Goal: Communication & Community: Share content

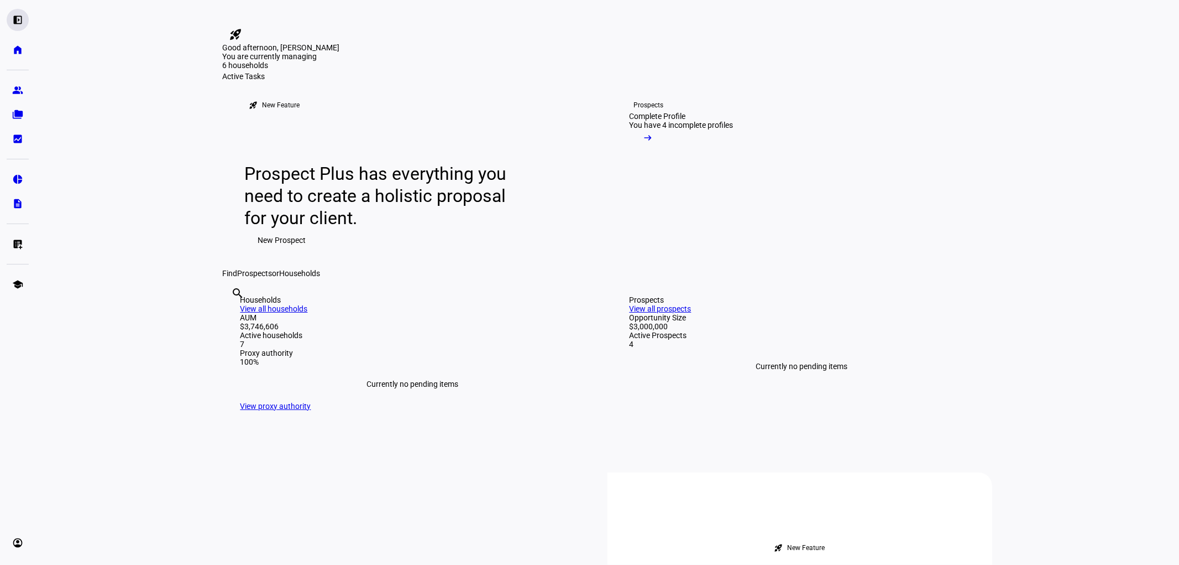
click at [18, 18] on eth-mat-symbol "left_panel_open" at bounding box center [17, 19] width 11 height 11
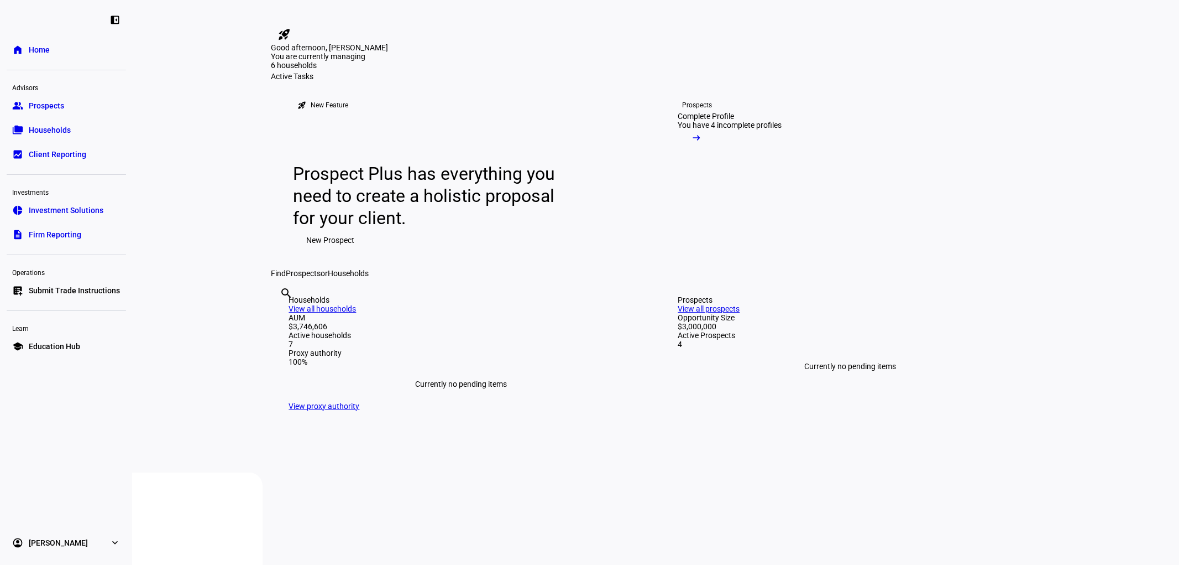
click at [123, 544] on link "account_circle [PERSON_NAME] expand_more" at bounding box center [66, 542] width 119 height 22
click at [50, 494] on span "Profile" at bounding box center [40, 491] width 22 height 11
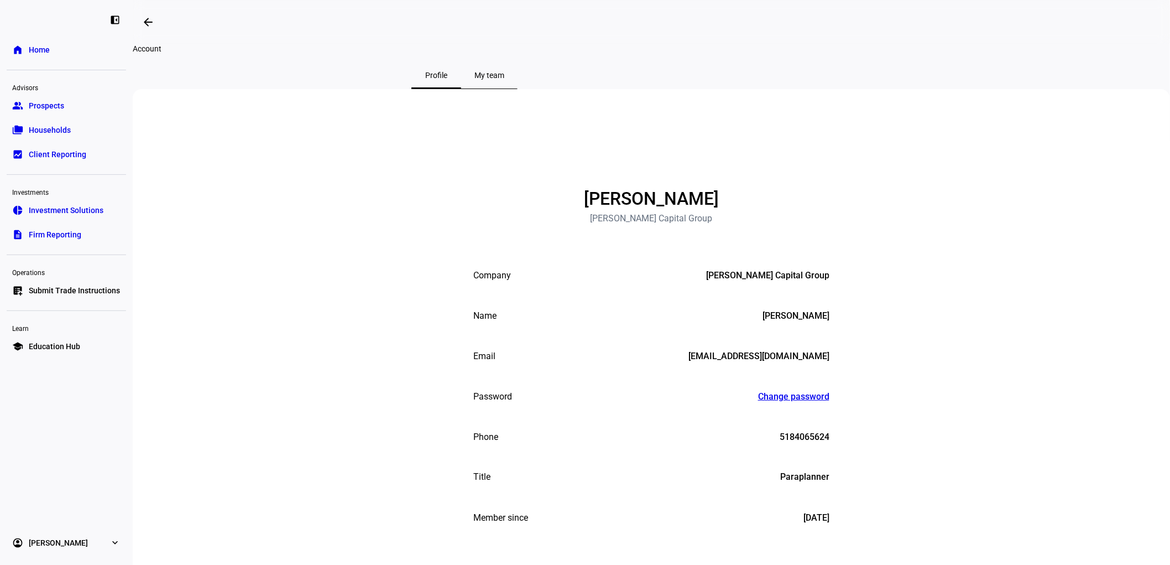
click at [504, 79] on span "My team" at bounding box center [489, 75] width 30 height 8
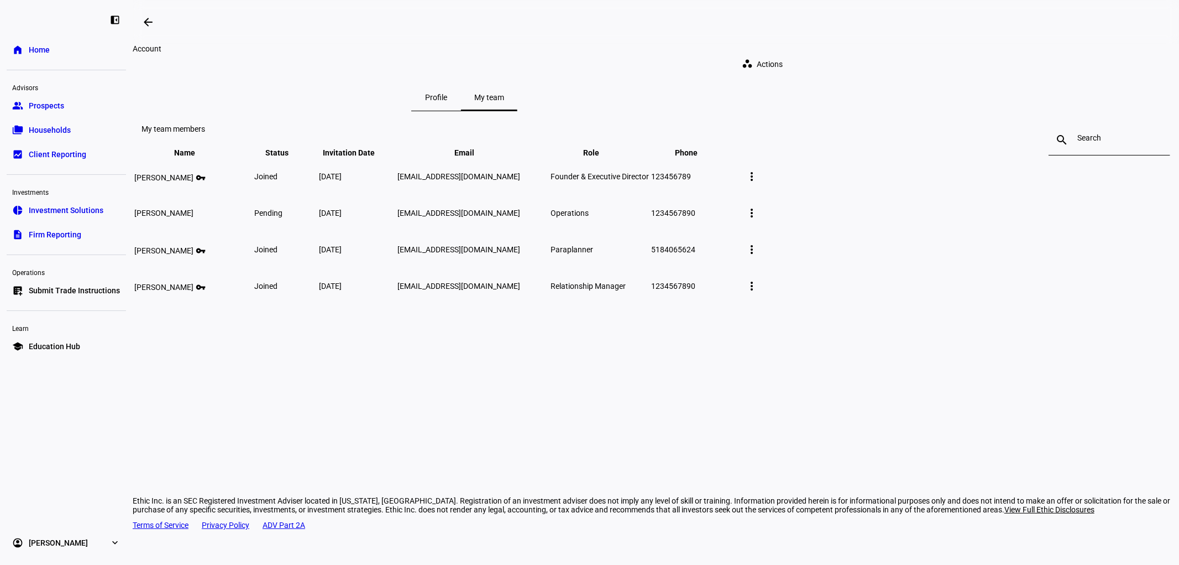
click at [447, 93] on span "Profile" at bounding box center [436, 97] width 22 height 8
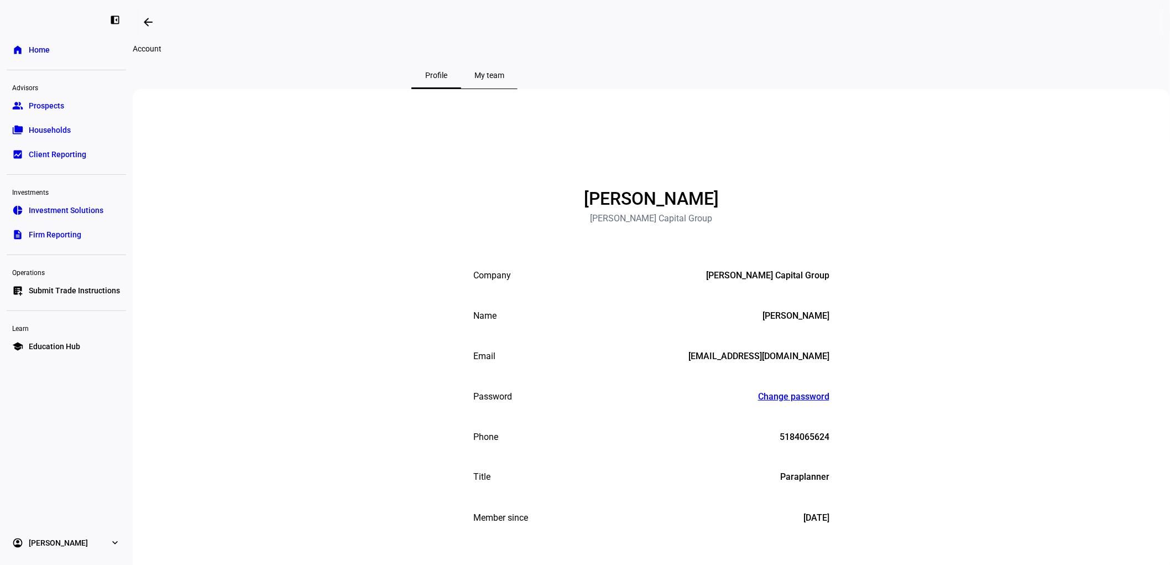
click at [32, 48] on span "Home" at bounding box center [39, 49] width 21 height 11
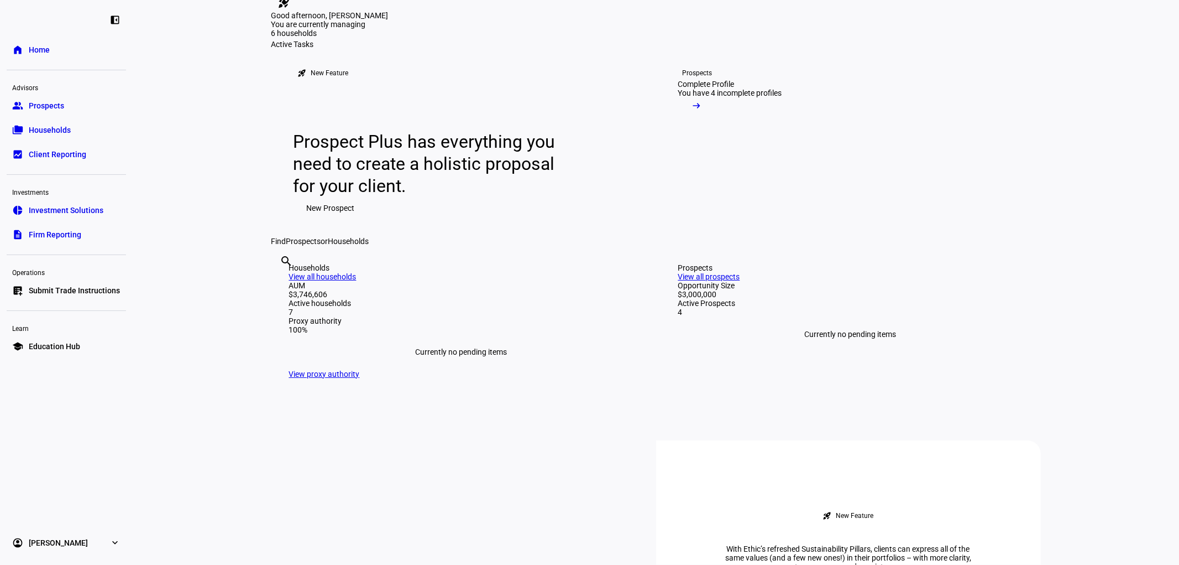
scroll to position [35, 0]
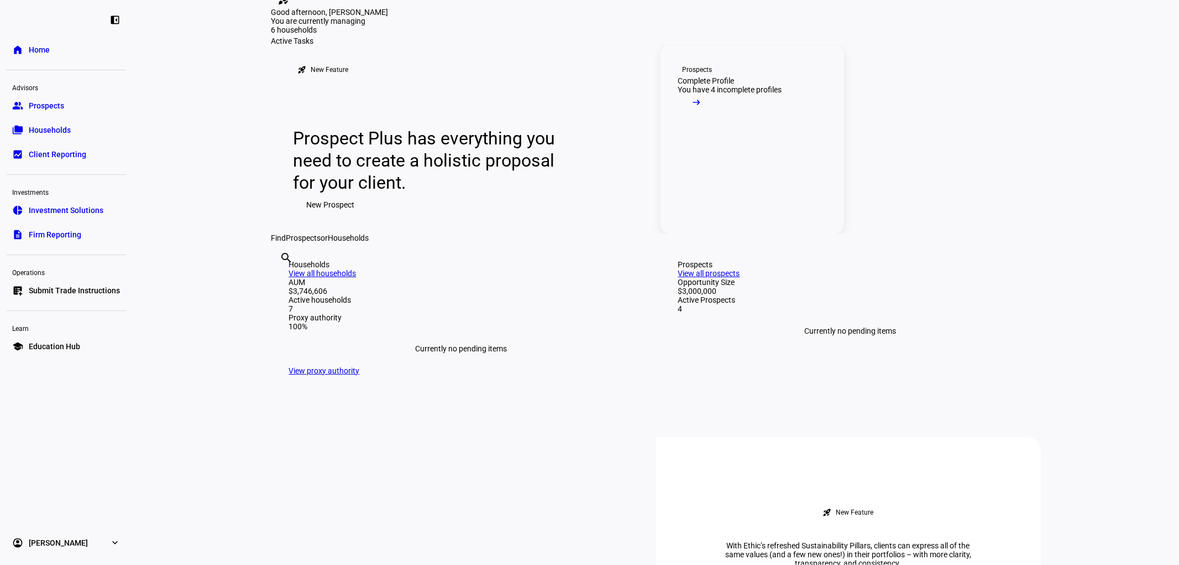
click at [735, 85] on div "Complete Profile" at bounding box center [706, 80] width 56 height 9
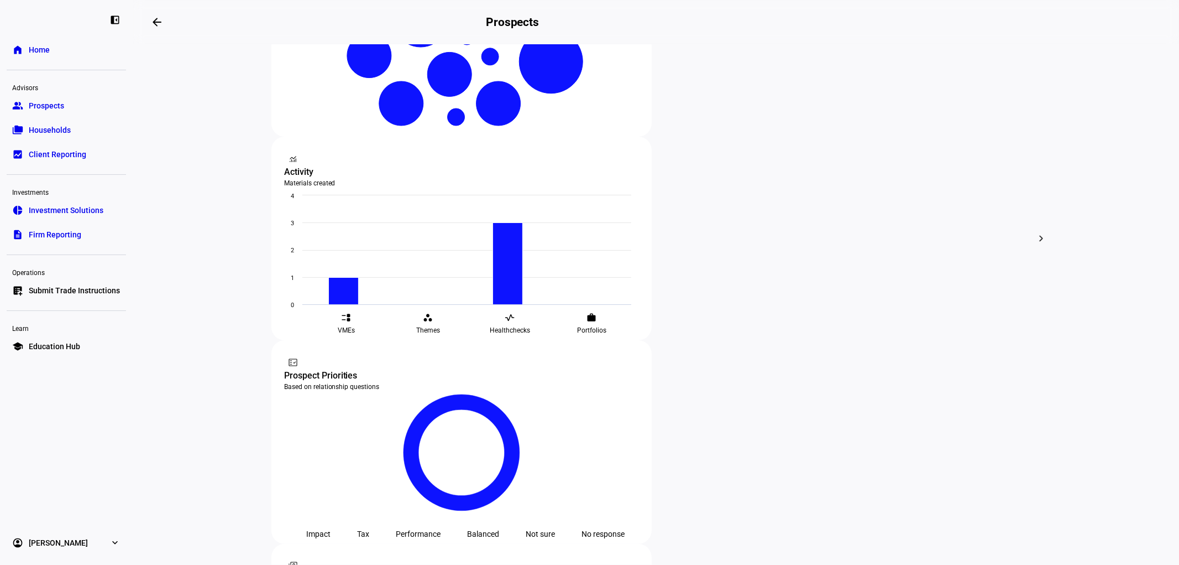
scroll to position [231, 0]
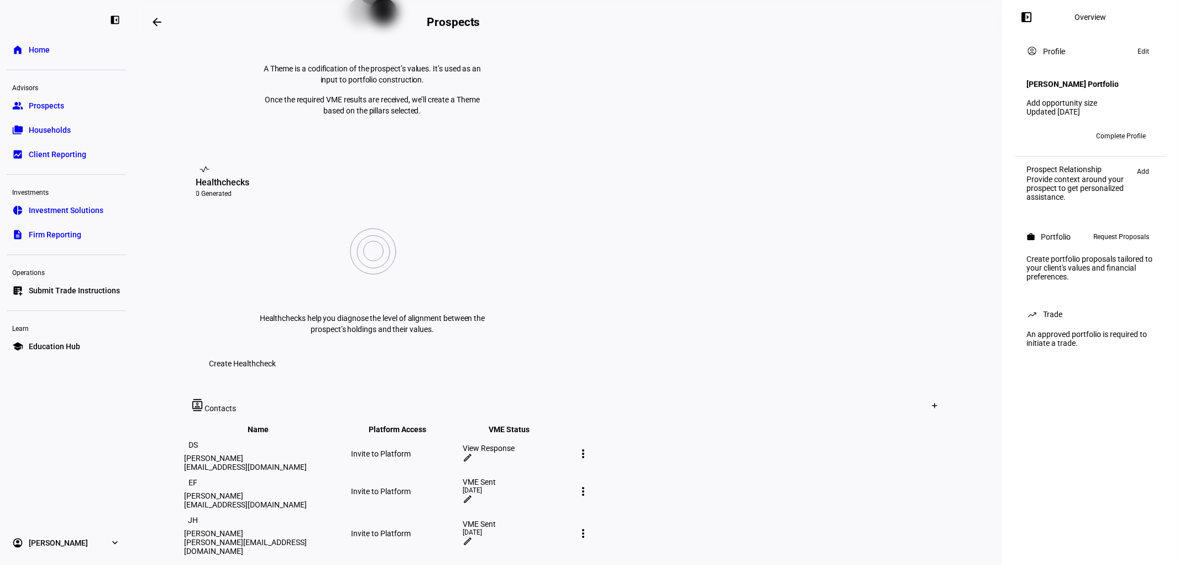
scroll to position [338, 0]
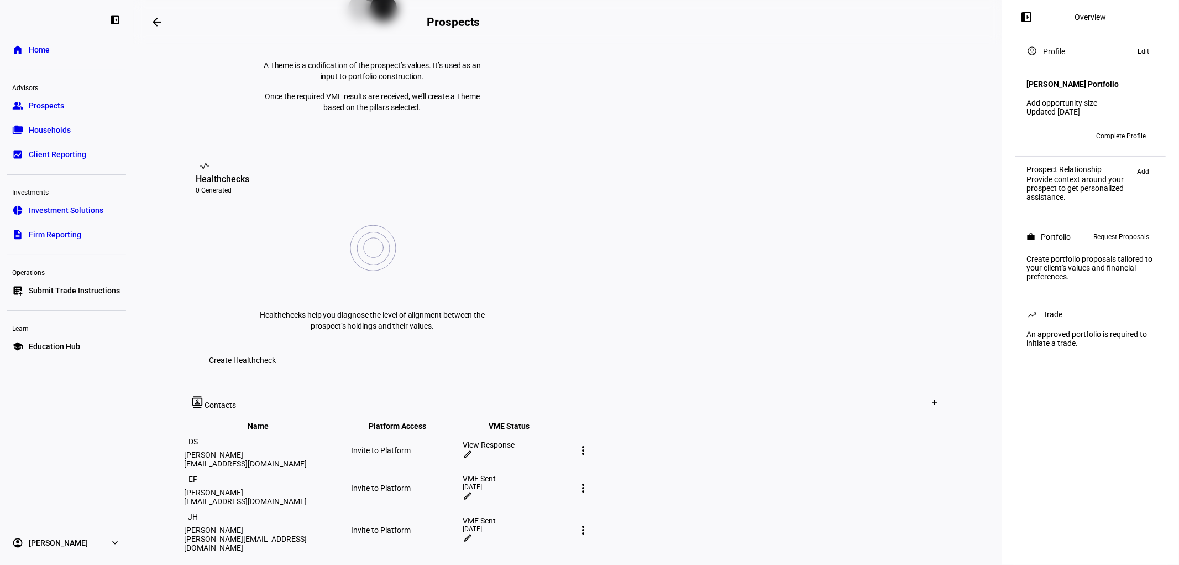
click at [591, 481] on mat-icon "more_vert" at bounding box center [583, 487] width 13 height 13
click at [734, 329] on div at bounding box center [589, 282] width 1179 height 565
click at [473, 490] on mat-icon "edit" at bounding box center [468, 495] width 10 height 10
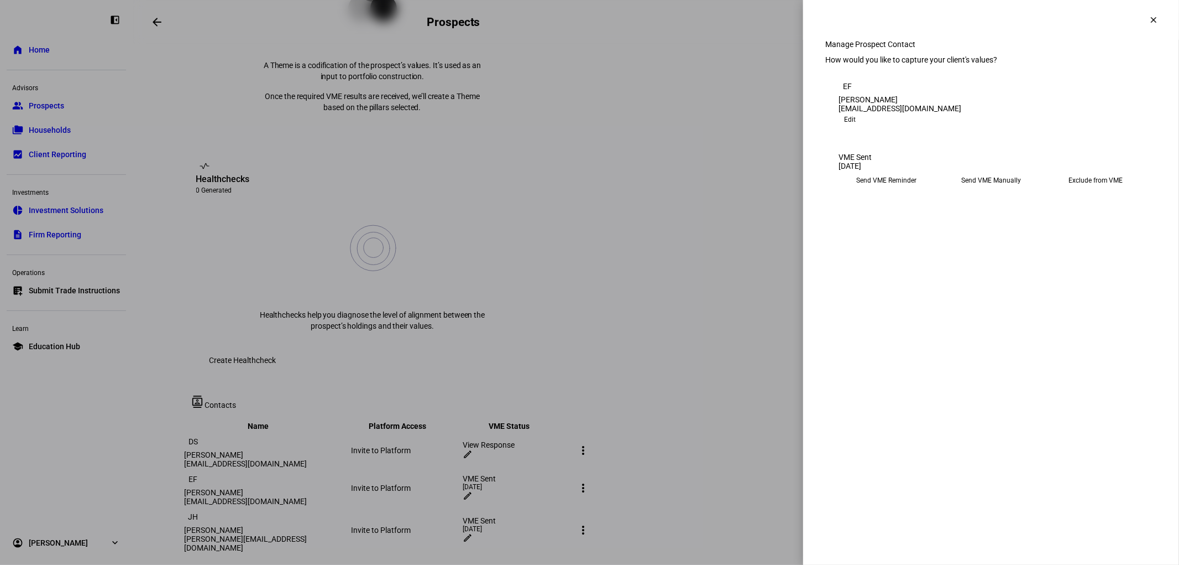
click at [892, 190] on eth-mega-radio-button "Send VME Reminder" at bounding box center [887, 180] width 96 height 20
click at [906, 226] on span "Submit Preferences" at bounding box center [872, 214] width 67 height 22
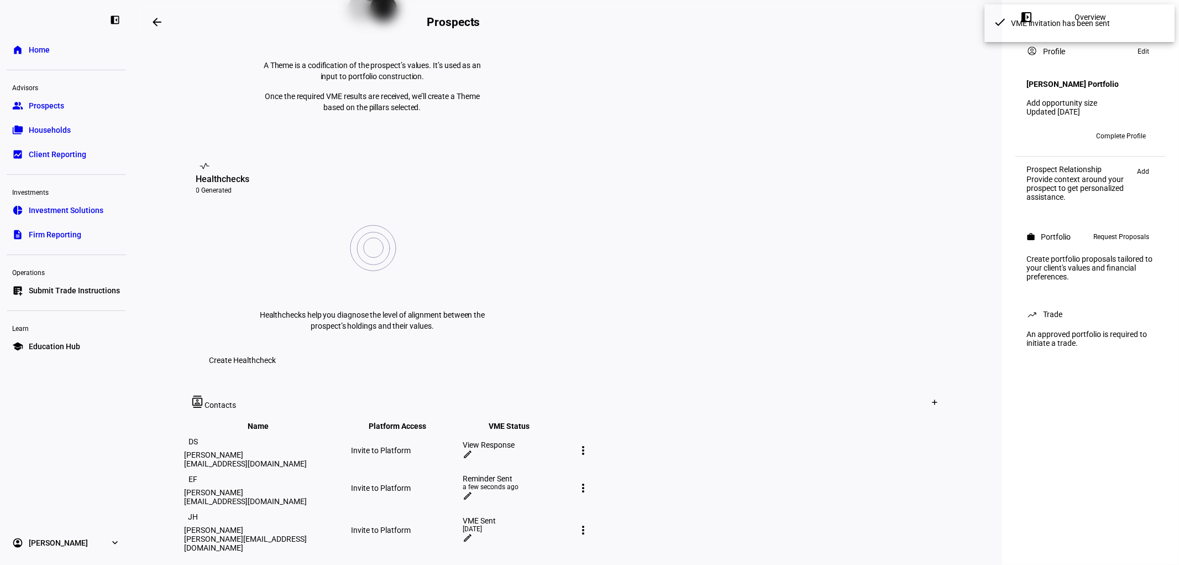
click at [473, 532] on mat-icon "edit" at bounding box center [468, 537] width 10 height 10
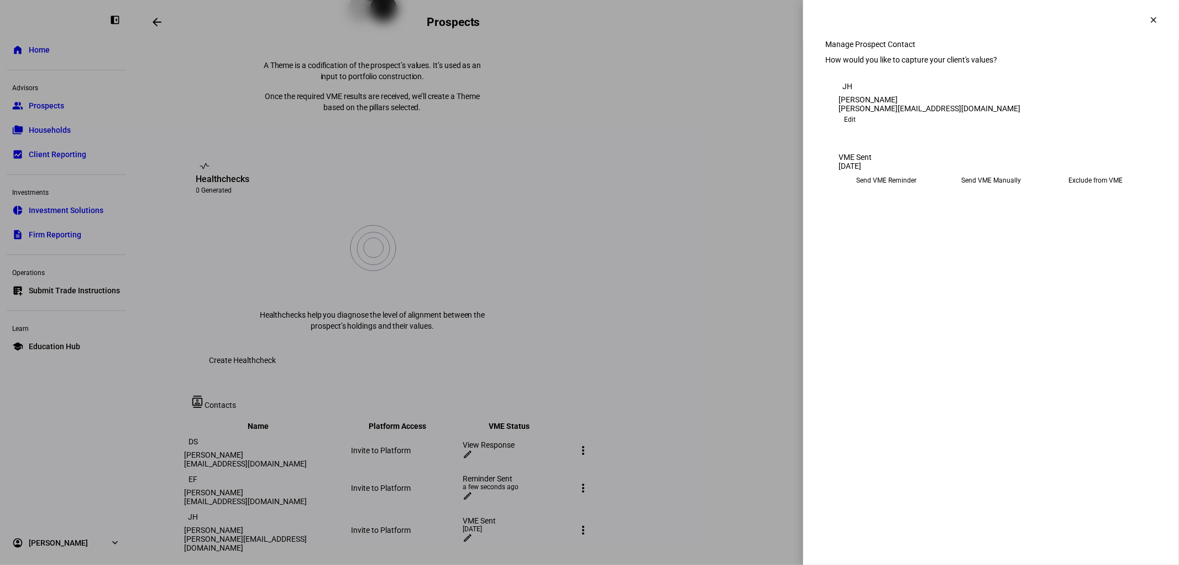
click at [904, 190] on eth-mega-radio-button "Send VME Reminder" at bounding box center [887, 180] width 96 height 20
click at [906, 226] on span "Submit Preferences" at bounding box center [872, 214] width 67 height 22
